Goal: Find specific page/section: Find specific page/section

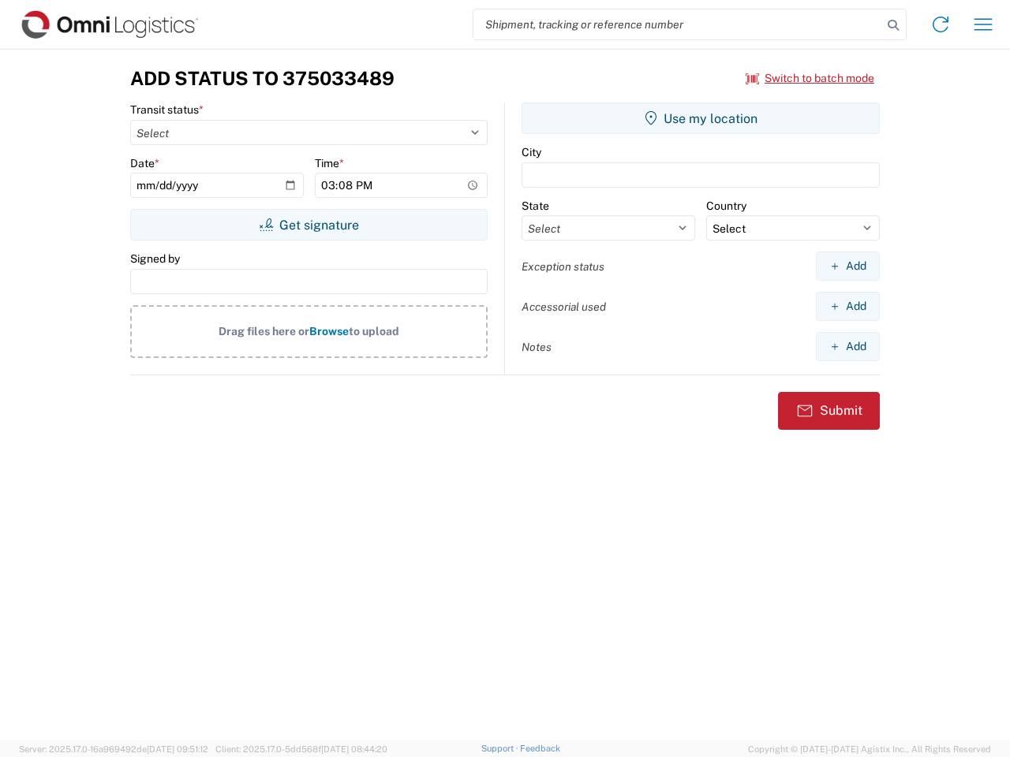
click at [678, 24] on input "search" at bounding box center [677, 24] width 409 height 30
click at [893, 25] on icon at bounding box center [893, 25] width 22 height 22
click at [940, 24] on icon at bounding box center [940, 24] width 25 height 25
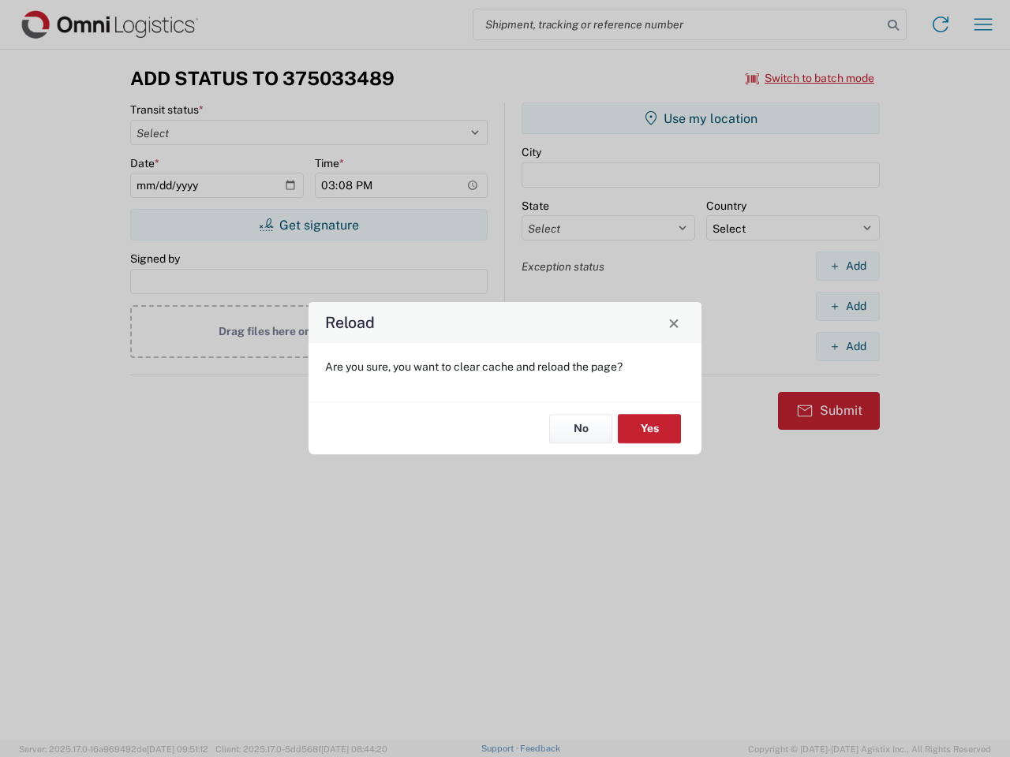
click at [810, 78] on div "Reload Are you sure, you want to clear cache and reload the page? No Yes" at bounding box center [505, 378] width 1010 height 757
click at [308, 225] on div "Reload Are you sure, you want to clear cache and reload the page? No Yes" at bounding box center [505, 378] width 1010 height 757
click at [701, 118] on div "Reload Are you sure, you want to clear cache and reload the page? No Yes" at bounding box center [505, 378] width 1010 height 757
click at [847, 266] on div "Reload Are you sure, you want to clear cache and reload the page? No Yes" at bounding box center [505, 378] width 1010 height 757
click at [847, 306] on div "Reload Are you sure, you want to clear cache and reload the page? No Yes" at bounding box center [505, 378] width 1010 height 757
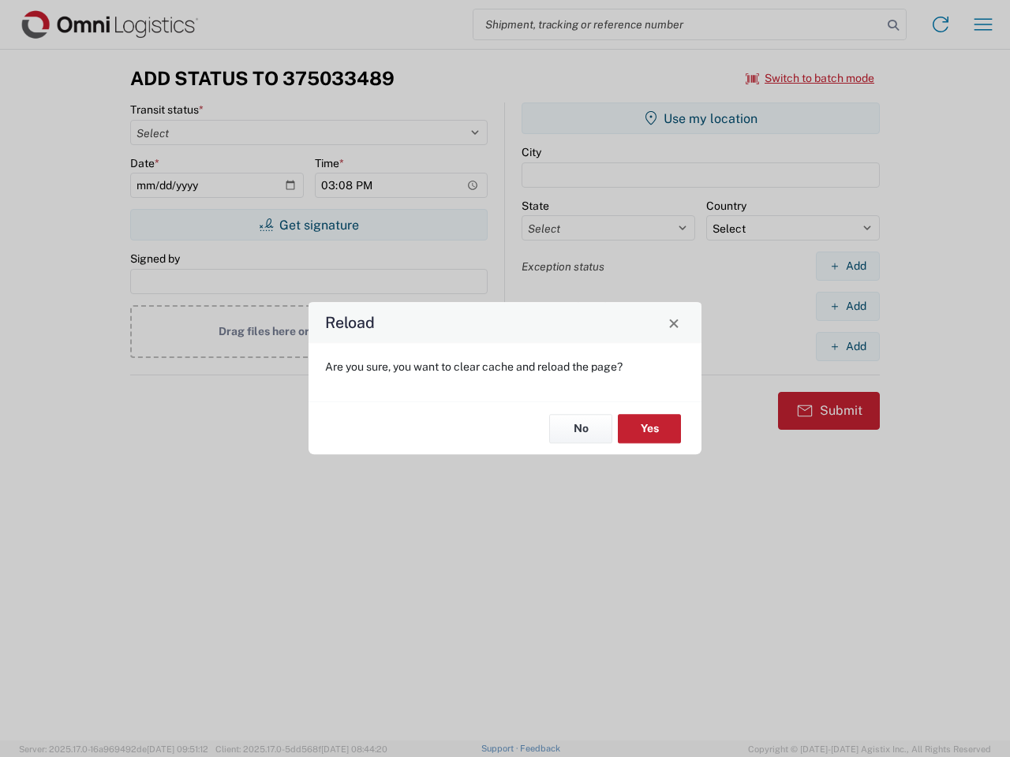
click at [847, 346] on div "Reload Are you sure, you want to clear cache and reload the page? No Yes" at bounding box center [505, 378] width 1010 height 757
